Goal: Register for event/course

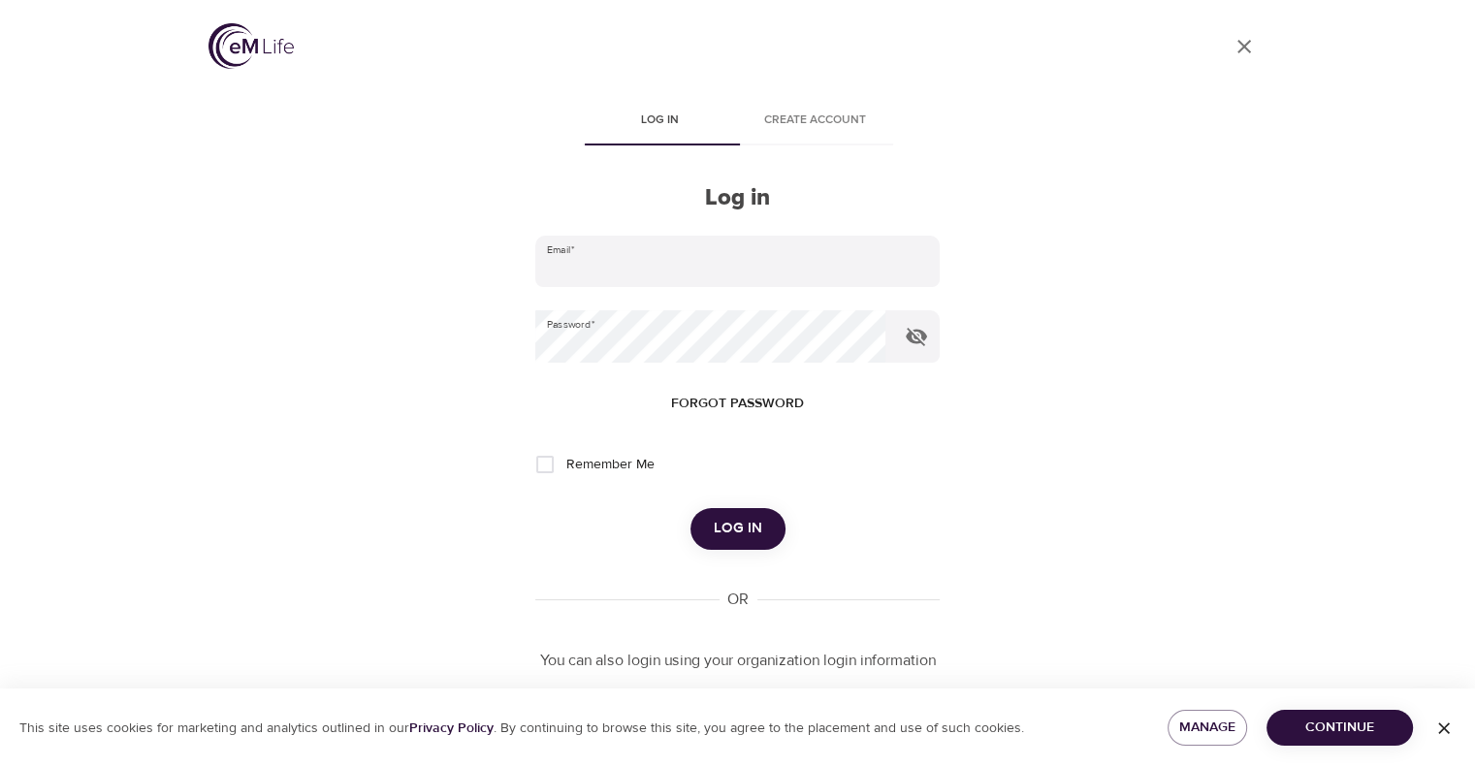
type input "[PERSON_NAME][EMAIL_ADDRESS][PERSON_NAME][DOMAIN_NAME]"
click at [760, 534] on button "Log in" at bounding box center [737, 528] width 95 height 41
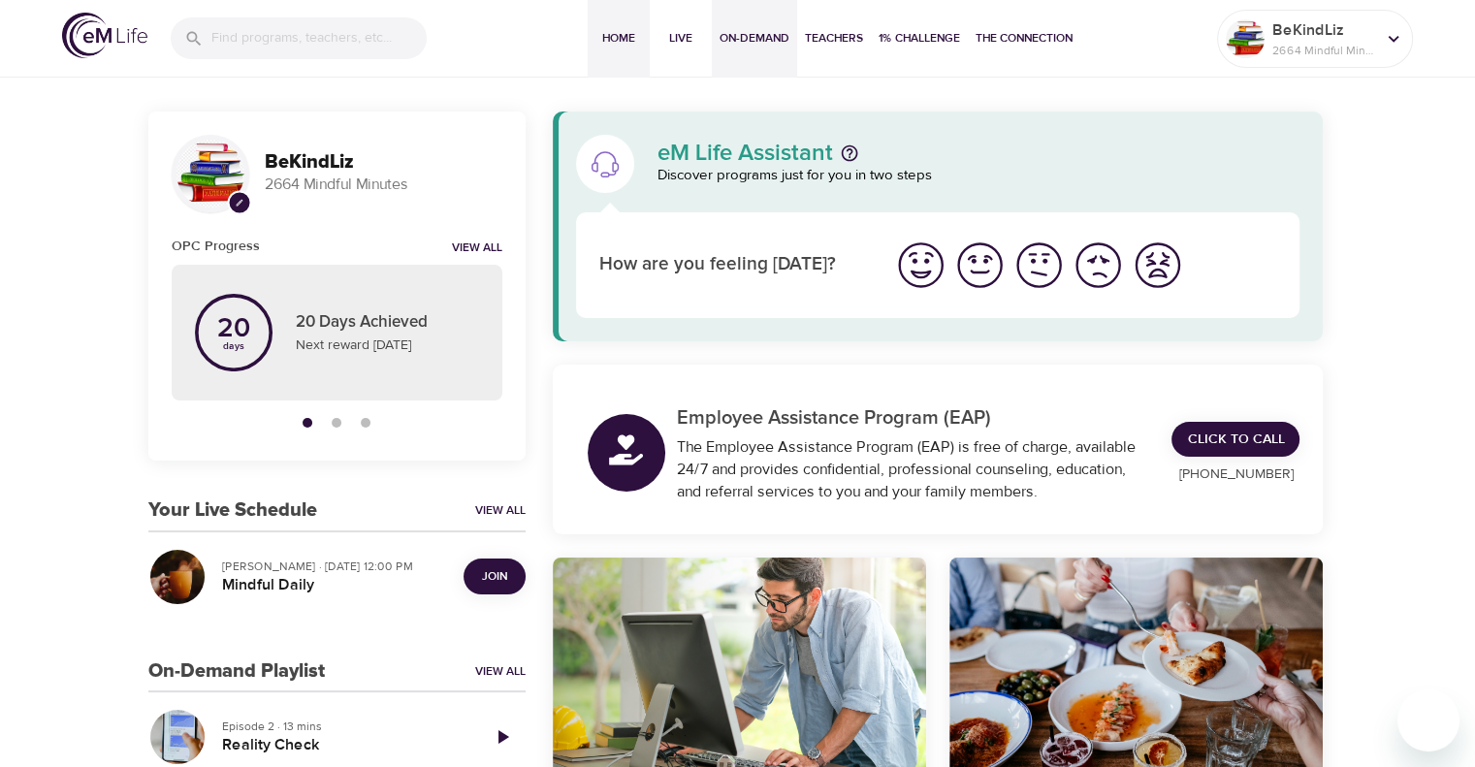
click at [752, 48] on span "On-Demand" at bounding box center [755, 38] width 70 height 20
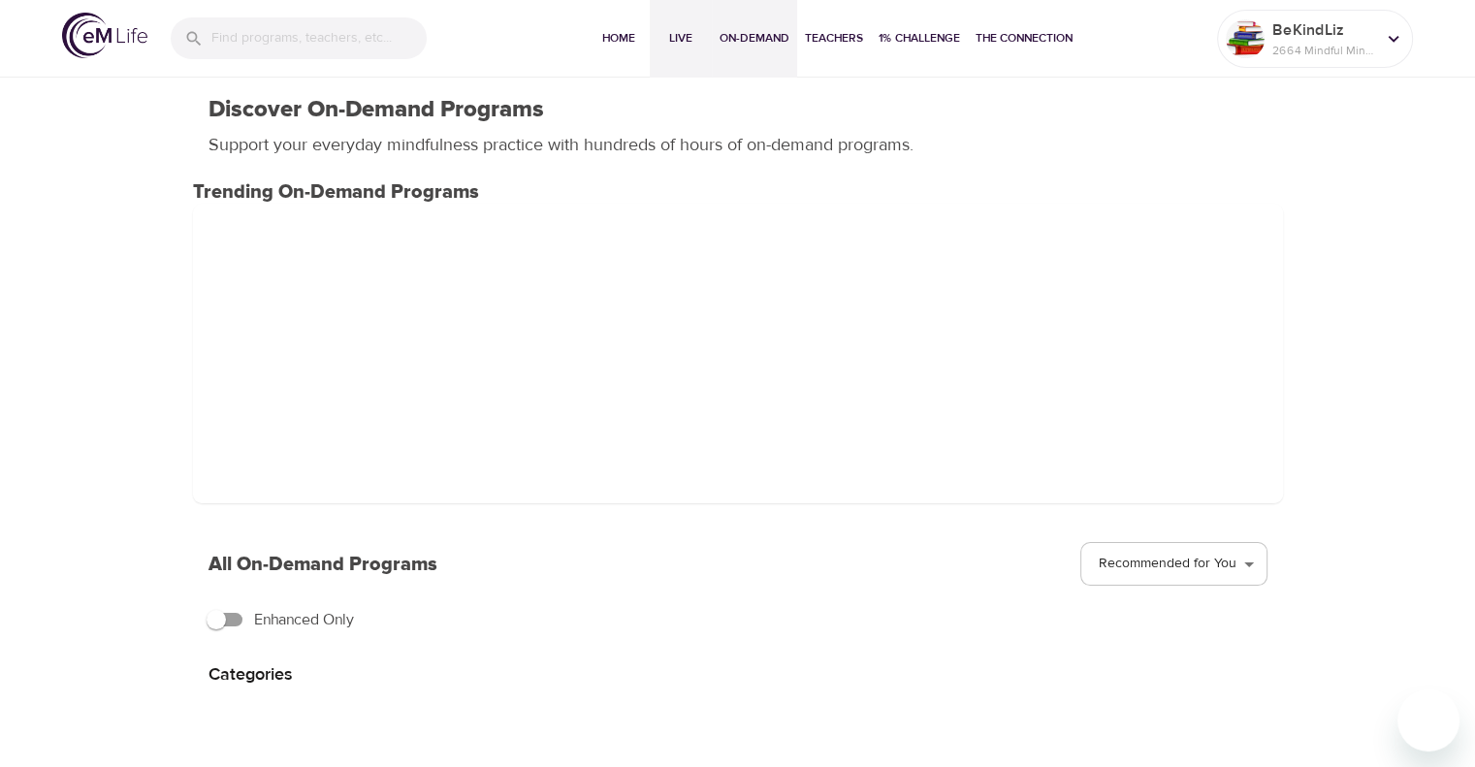
click at [684, 46] on span "Live" at bounding box center [680, 38] width 47 height 20
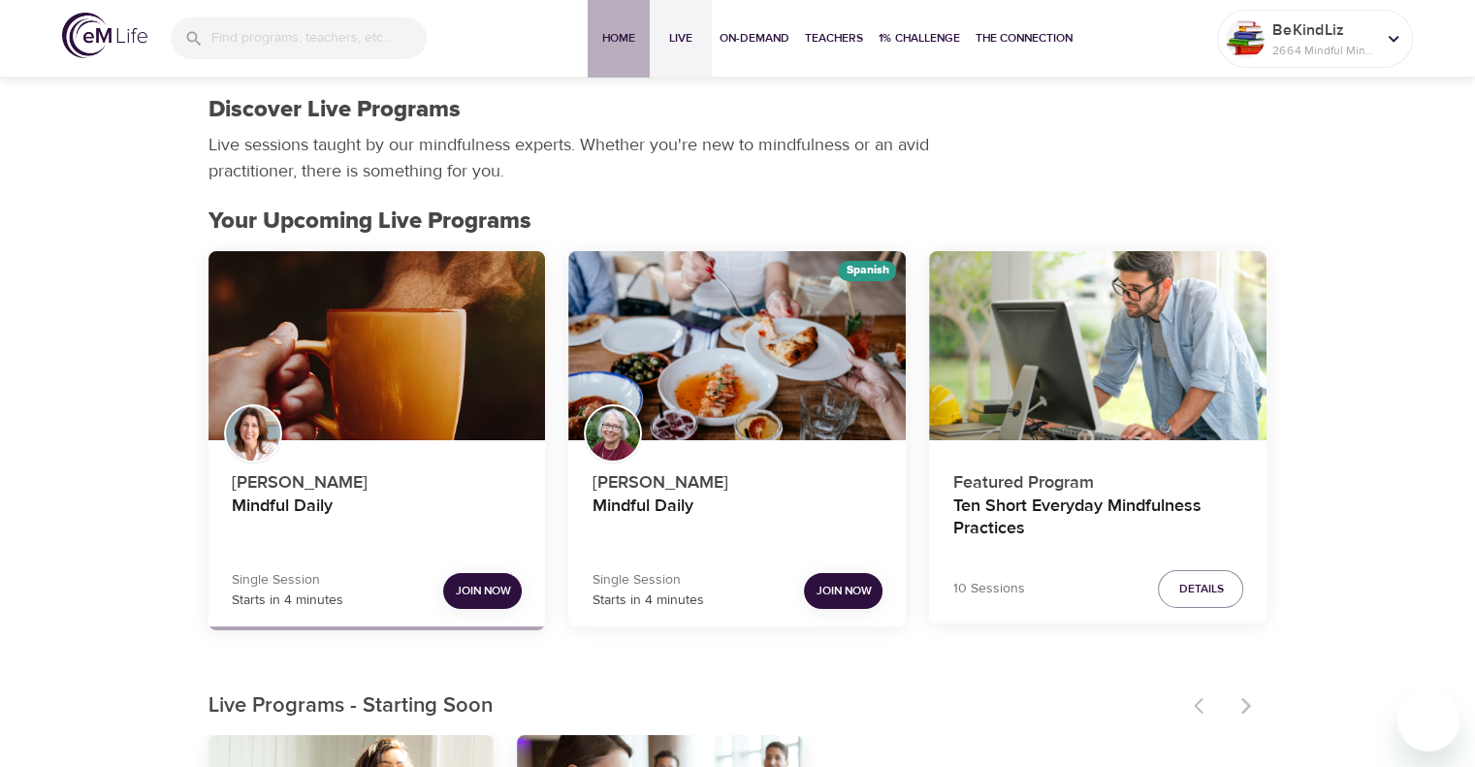
click at [624, 48] on span "Home" at bounding box center [618, 38] width 47 height 20
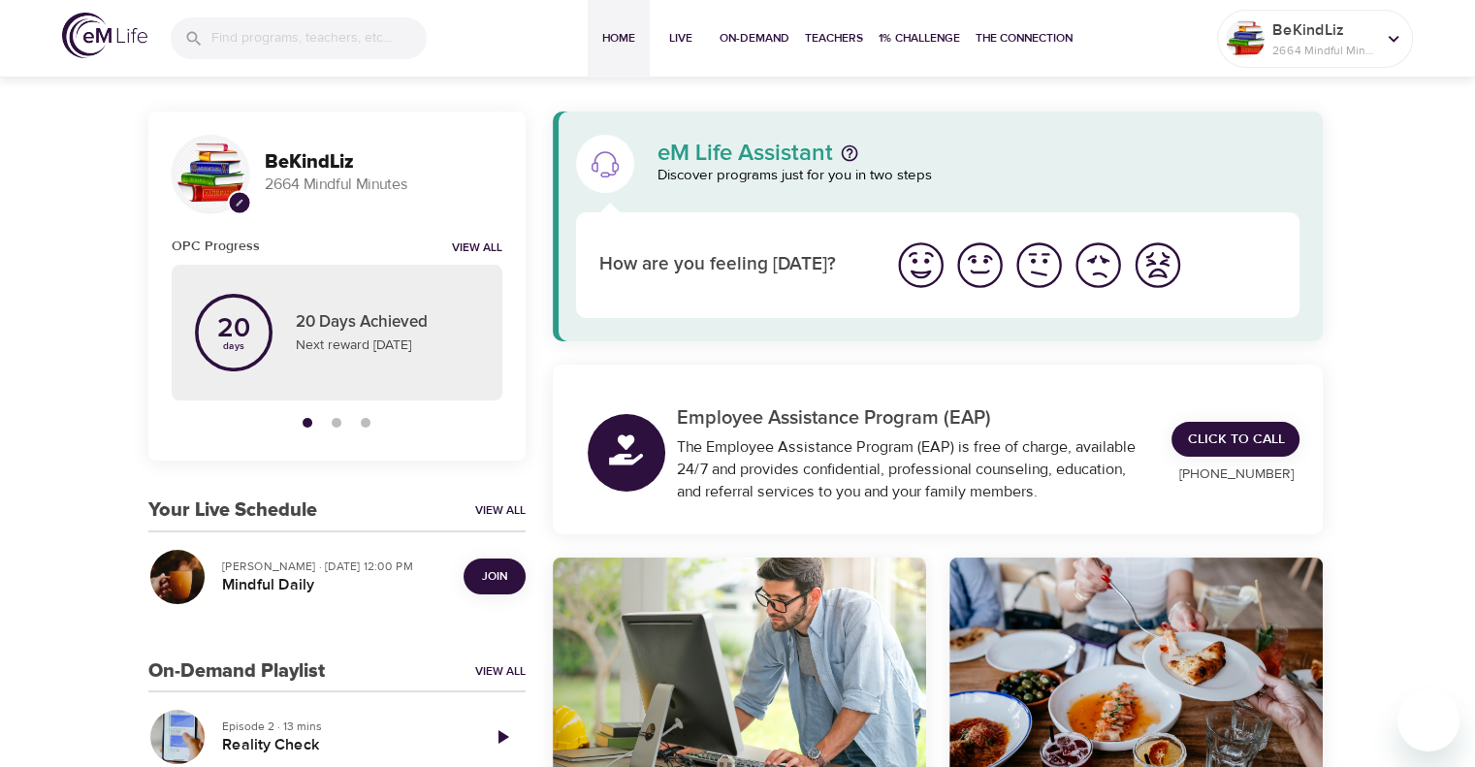
drag, startPoint x: 494, startPoint y: 574, endPoint x: 513, endPoint y: 570, distance: 19.8
click at [494, 574] on span "Join" at bounding box center [494, 576] width 25 height 20
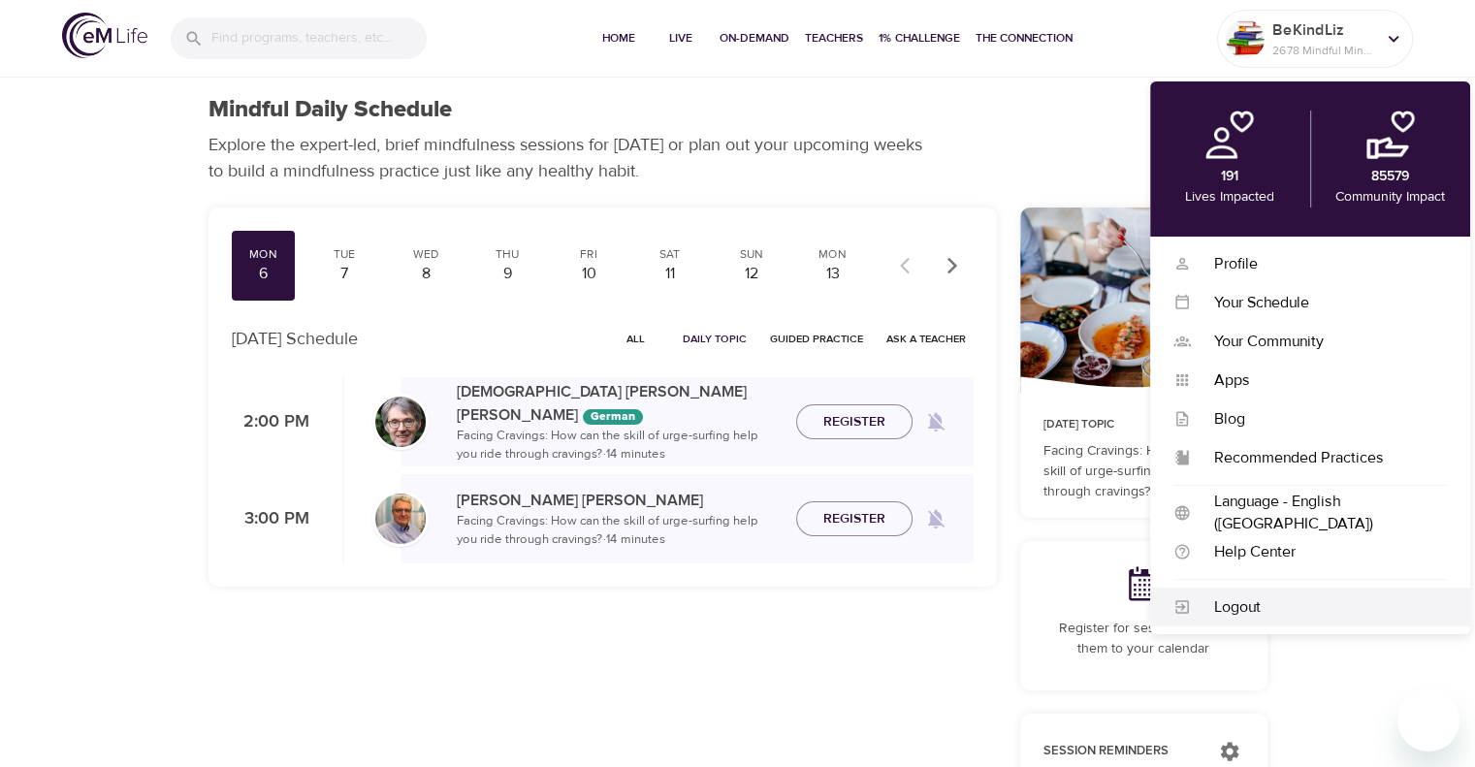
click at [1291, 607] on div "Logout" at bounding box center [1319, 607] width 256 height 22
